Goal: Find specific page/section: Find specific page/section

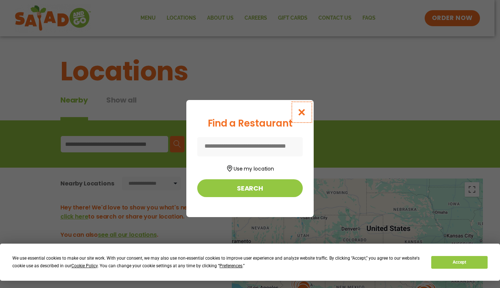
click at [307, 105] on button "Close modal" at bounding box center [302, 112] width 24 height 24
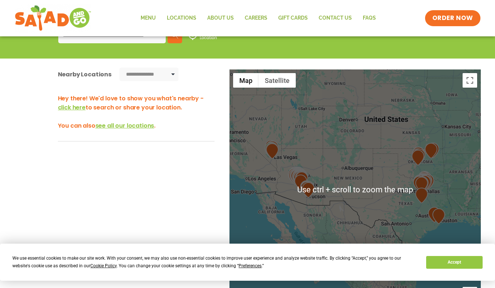
scroll to position [73, 0]
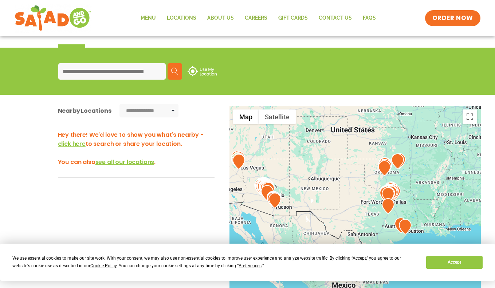
drag, startPoint x: 320, startPoint y: 179, endPoint x: 280, endPoint y: 148, distance: 50.8
click at [280, 148] on div at bounding box center [354, 226] width 251 height 241
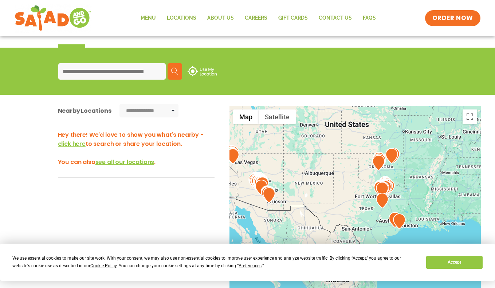
click at [276, 186] on div at bounding box center [354, 226] width 251 height 241
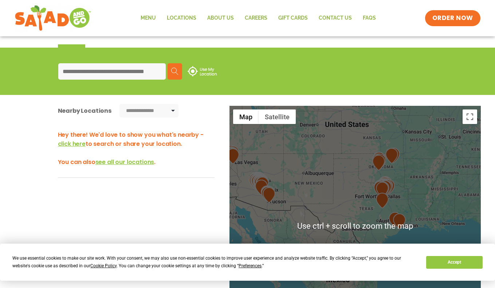
scroll to position [109, 0]
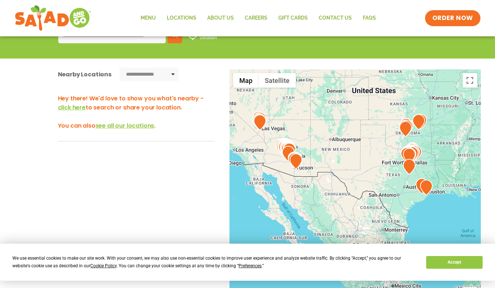
drag, startPoint x: 293, startPoint y: 161, endPoint x: 322, endPoint y: 163, distance: 28.5
click at [321, 163] on div at bounding box center [354, 190] width 251 height 241
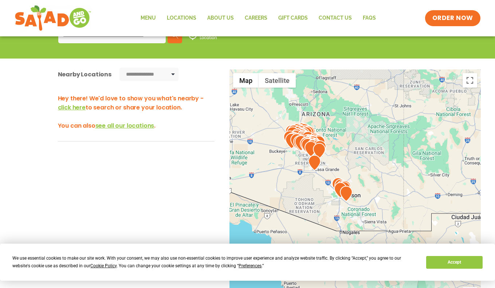
drag, startPoint x: 269, startPoint y: 169, endPoint x: 396, endPoint y: 184, distance: 127.9
click at [396, 184] on div at bounding box center [354, 190] width 251 height 241
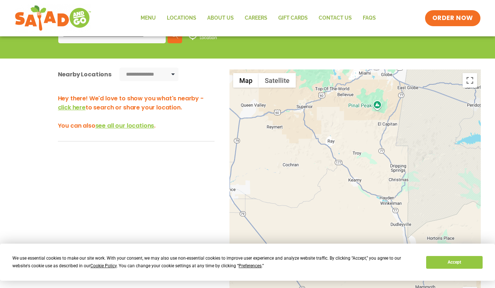
drag, startPoint x: 269, startPoint y: 173, endPoint x: 467, endPoint y: 229, distance: 205.5
click at [467, 229] on div at bounding box center [354, 190] width 251 height 241
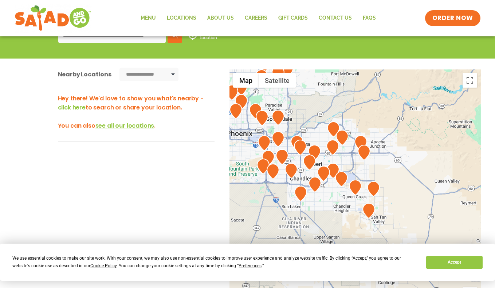
drag, startPoint x: 260, startPoint y: 161, endPoint x: 450, endPoint y: 234, distance: 204.5
click at [450, 234] on div at bounding box center [354, 190] width 251 height 241
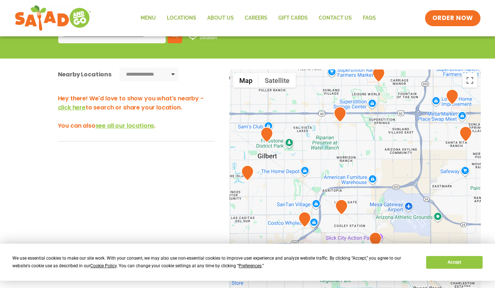
drag, startPoint x: 290, startPoint y: 135, endPoint x: 348, endPoint y: 256, distance: 133.7
click at [348, 256] on body "**********" at bounding box center [247, 167] width 495 height 552
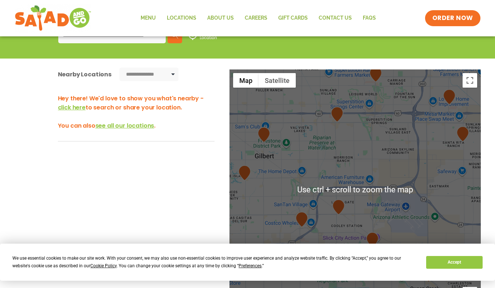
scroll to position [146, 0]
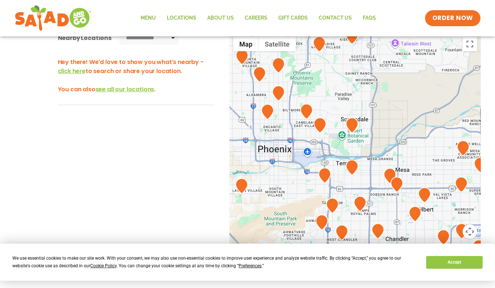
drag, startPoint x: 266, startPoint y: 159, endPoint x: 388, endPoint y: 211, distance: 132.9
click at [388, 211] on div at bounding box center [354, 153] width 251 height 241
click at [349, 126] on img at bounding box center [351, 126] width 13 height 16
click at [353, 128] on img at bounding box center [351, 126] width 13 height 16
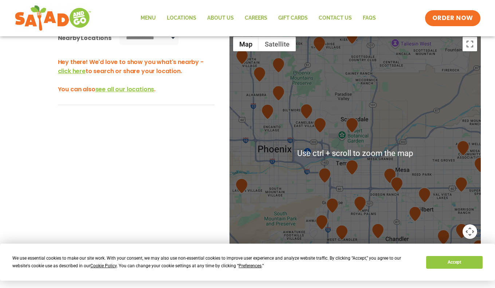
click at [349, 128] on img at bounding box center [351, 126] width 13 height 16
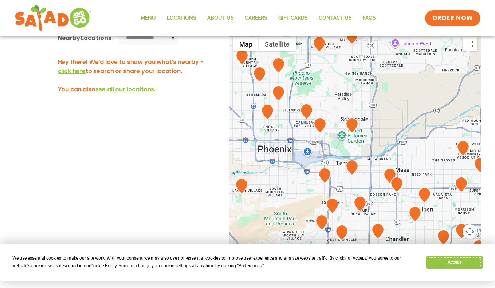
click at [444, 265] on button "Accept" at bounding box center [454, 262] width 56 height 13
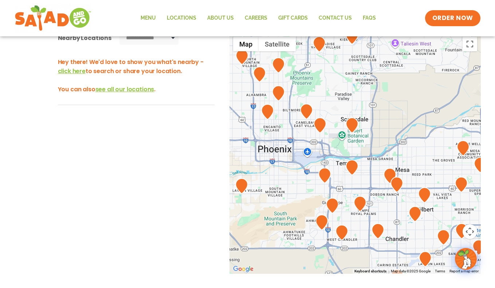
click at [352, 127] on img at bounding box center [351, 126] width 13 height 16
click at [323, 127] on img at bounding box center [319, 126] width 13 height 16
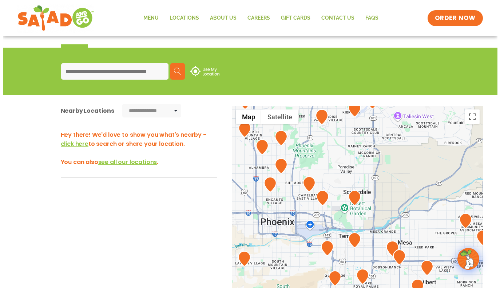
scroll to position [109, 0]
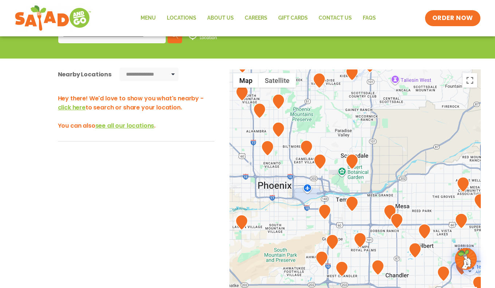
click at [350, 159] on img at bounding box center [351, 162] width 13 height 16
click at [69, 105] on span "click here" at bounding box center [72, 107] width 28 height 8
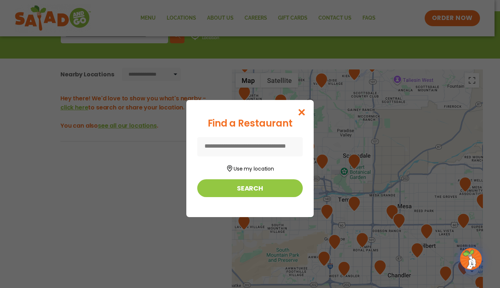
click at [247, 148] on input at bounding box center [250, 146] width 106 height 19
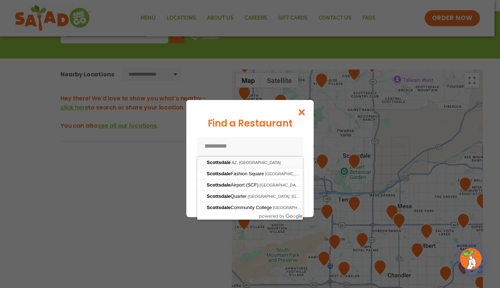
type input "**********"
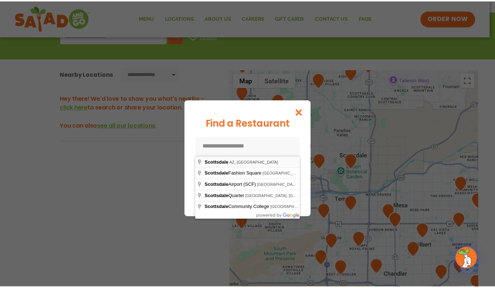
scroll to position [120, 0]
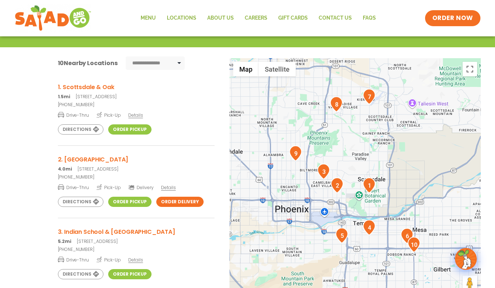
click at [371, 187] on img "1" at bounding box center [369, 186] width 13 height 16
